Goal: Task Accomplishment & Management: Manage account settings

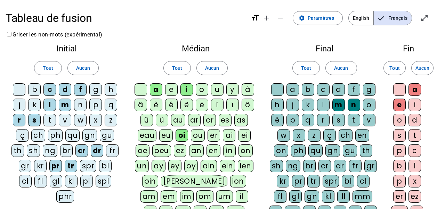
scroll to position [35, 0]
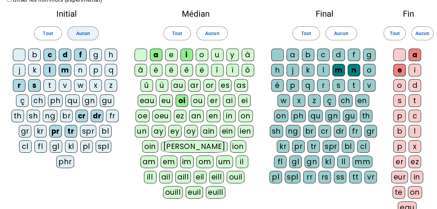
click at [75, 33] on span at bounding box center [83, 33] width 31 height 17
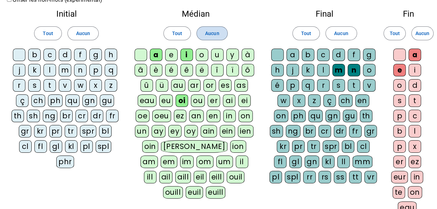
click at [220, 31] on span at bounding box center [212, 33] width 31 height 17
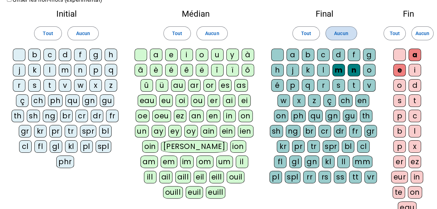
click at [347, 35] on span "Aucun" at bounding box center [341, 33] width 14 height 8
click at [416, 33] on span "Aucun" at bounding box center [422, 33] width 14 height 8
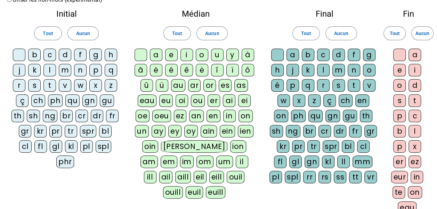
click at [54, 54] on div "c" at bounding box center [49, 55] width 13 height 13
click at [65, 54] on div "d" at bounding box center [65, 55] width 13 height 13
click at [79, 55] on div "f" at bounding box center [80, 55] width 13 height 13
click at [50, 68] on div "l" at bounding box center [49, 70] width 13 height 13
click at [66, 71] on div "m" at bounding box center [65, 70] width 13 height 13
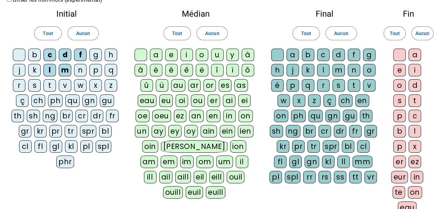
click at [22, 86] on div "r" at bounding box center [19, 85] width 13 height 13
drag, startPoint x: 36, startPoint y: 85, endPoint x: 38, endPoint y: 97, distance: 12.7
click at [36, 85] on div "s" at bounding box center [34, 85] width 13 height 13
click at [79, 117] on div "cr" at bounding box center [81, 116] width 13 height 13
click at [98, 117] on div "dr" at bounding box center [97, 116] width 13 height 13
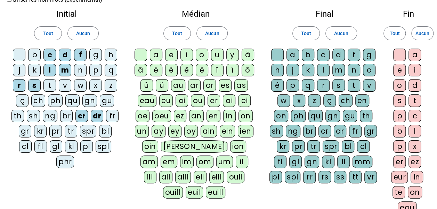
click at [50, 128] on div "pr" at bounding box center [55, 131] width 13 height 13
click at [67, 128] on div "tr" at bounding box center [71, 131] width 13 height 13
click at [162, 56] on div "a" at bounding box center [156, 55] width 13 height 13
click at [187, 53] on div "i" at bounding box center [186, 55] width 13 height 13
click at [179, 100] on div "oi" at bounding box center [182, 101] width 13 height 13
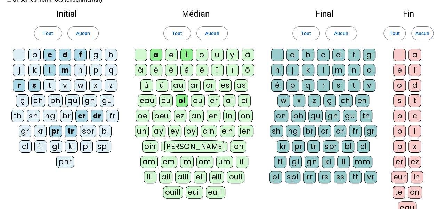
click at [337, 68] on div "m" at bounding box center [338, 70] width 13 height 13
click at [352, 69] on div "n" at bounding box center [354, 70] width 13 height 13
drag, startPoint x: 412, startPoint y: 52, endPoint x: 411, endPoint y: 65, distance: 12.9
click at [412, 53] on div "a" at bounding box center [414, 55] width 13 height 13
click at [403, 70] on div "e" at bounding box center [399, 70] width 13 height 13
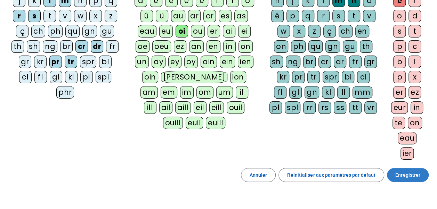
click at [406, 174] on span "Enregistrer" at bounding box center [407, 175] width 25 height 8
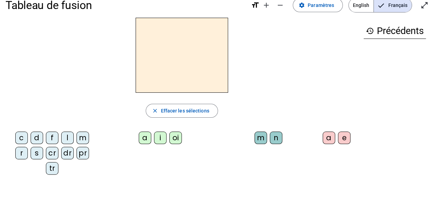
click at [39, 153] on div "s" at bounding box center [37, 153] width 13 height 13
click at [179, 140] on letter-bubble "oi" at bounding box center [176, 139] width 15 height 15
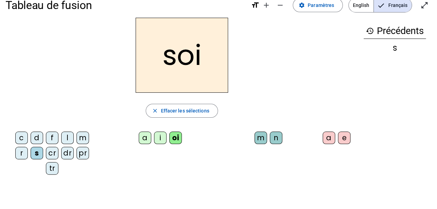
click at [276, 137] on div "n" at bounding box center [276, 138] width 13 height 13
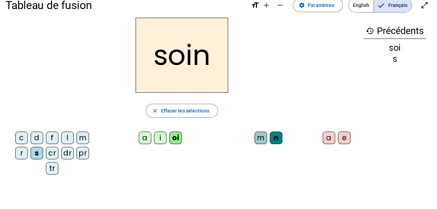
click at [22, 137] on div "c" at bounding box center [21, 138] width 13 height 13
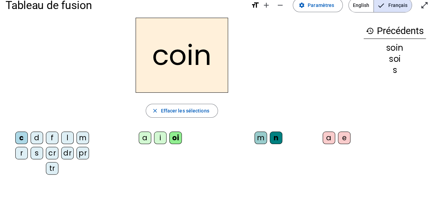
click at [52, 136] on div "f" at bounding box center [52, 138] width 13 height 13
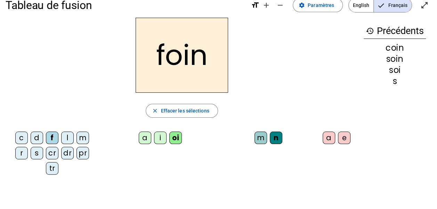
click at [66, 138] on div "l" at bounding box center [67, 138] width 13 height 13
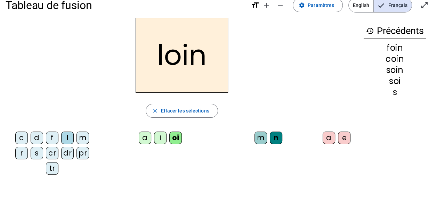
click at [159, 138] on div "i" at bounding box center [160, 138] width 13 height 13
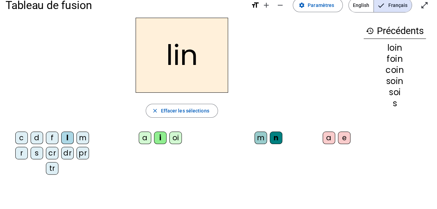
click at [52, 139] on div "f" at bounding box center [52, 138] width 13 height 13
click at [343, 140] on div "e" at bounding box center [344, 138] width 13 height 13
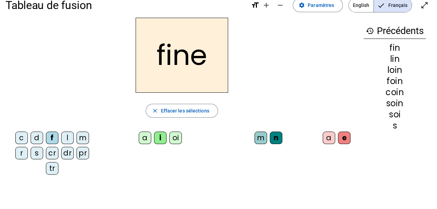
click at [77, 137] on div "m" at bounding box center [82, 138] width 13 height 13
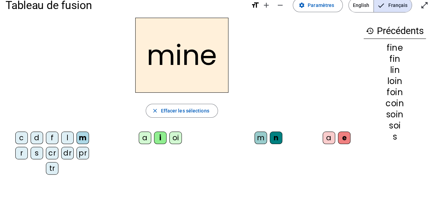
click at [257, 138] on div "m" at bounding box center [260, 138] width 13 height 13
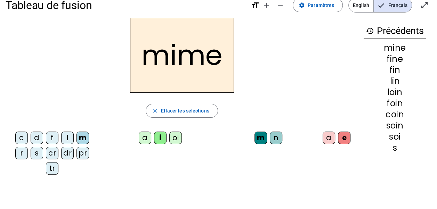
click at [19, 153] on div "r" at bounding box center [21, 153] width 13 height 13
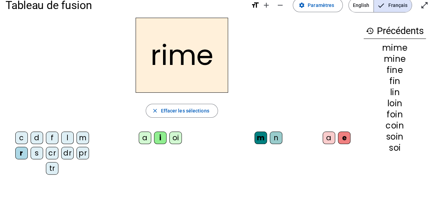
click at [83, 151] on div "pr" at bounding box center [82, 153] width 13 height 13
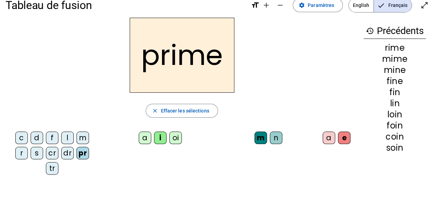
click at [54, 153] on div "cr" at bounding box center [52, 153] width 13 height 13
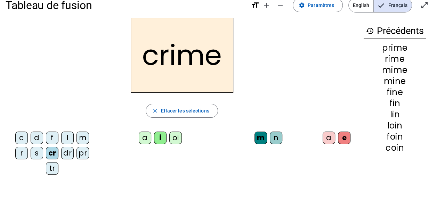
click at [51, 169] on div "tr" at bounding box center [52, 168] width 13 height 13
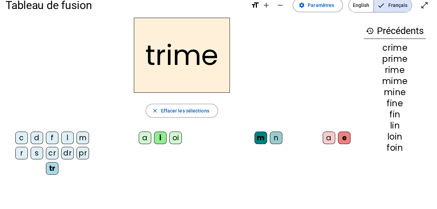
click at [147, 138] on div "a" at bounding box center [145, 138] width 13 height 13
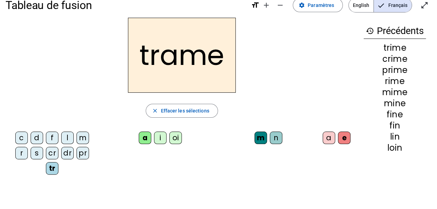
click at [65, 153] on div "dr" at bounding box center [67, 153] width 13 height 13
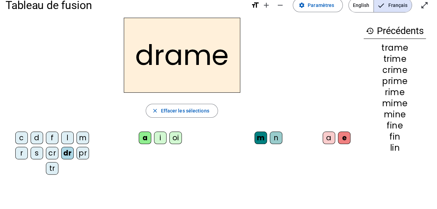
click at [35, 138] on div "d" at bounding box center [37, 138] width 13 height 13
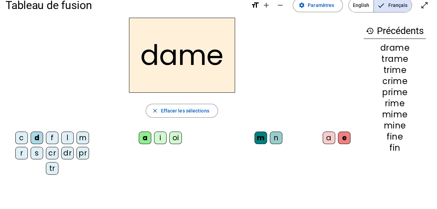
click at [70, 139] on div "l" at bounding box center [67, 138] width 13 height 13
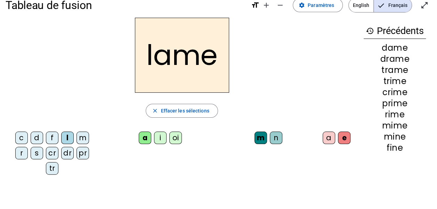
click at [324, 137] on div "a" at bounding box center [329, 138] width 13 height 13
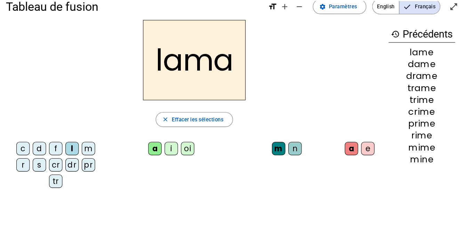
scroll to position [0, 0]
